Goal: Task Accomplishment & Management: Use online tool/utility

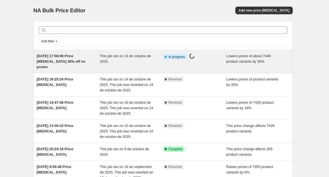
click at [92, 56] on div "[DATE] 17:58:09 Price [MEDICAL_DATA] 30% off no promo" at bounding box center [68, 61] width 63 height 16
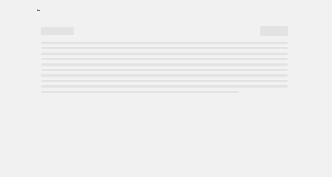
select select "percentage"
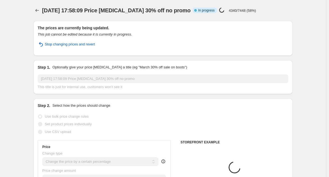
select select "collection"
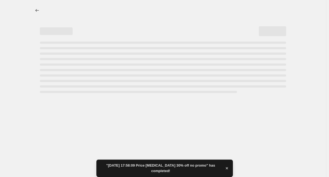
select select "percentage"
select select "collection"
